Goal: Task Accomplishment & Management: Manage account settings

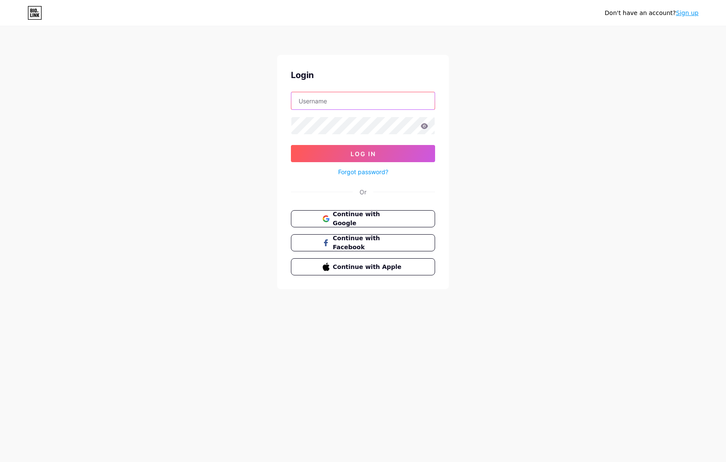
click at [347, 105] on input "text" at bounding box center [362, 100] width 143 height 17
type input "T"
click at [396, 222] on span "Continue with Google" at bounding box center [368, 219] width 72 height 18
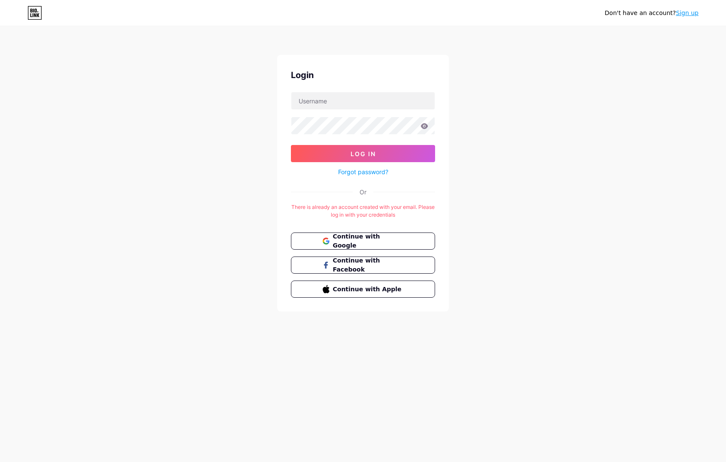
click at [348, 114] on form "Log In Forgot password?" at bounding box center [363, 134] width 144 height 85
click at [347, 103] on input "text" at bounding box center [362, 100] width 143 height 17
paste input "trizikhaarchitect@gmail.com"
type input "trizikhaarchitect@gmail.com"
click at [291, 145] on button "Log In" at bounding box center [363, 153] width 144 height 17
